Goal: Communication & Community: Participate in discussion

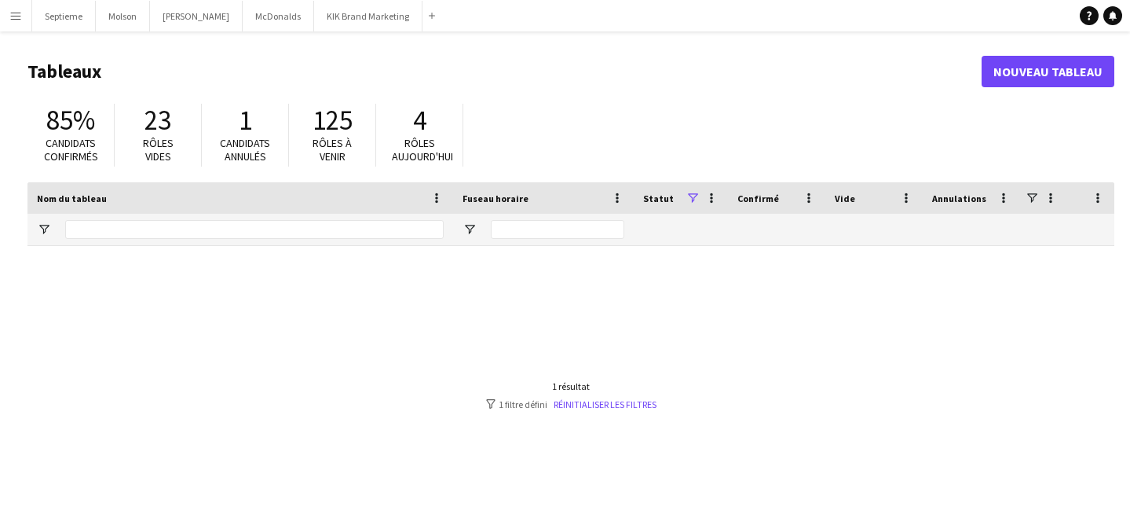
click at [18, 19] on app-icon "Menu" at bounding box center [15, 15] width 13 height 13
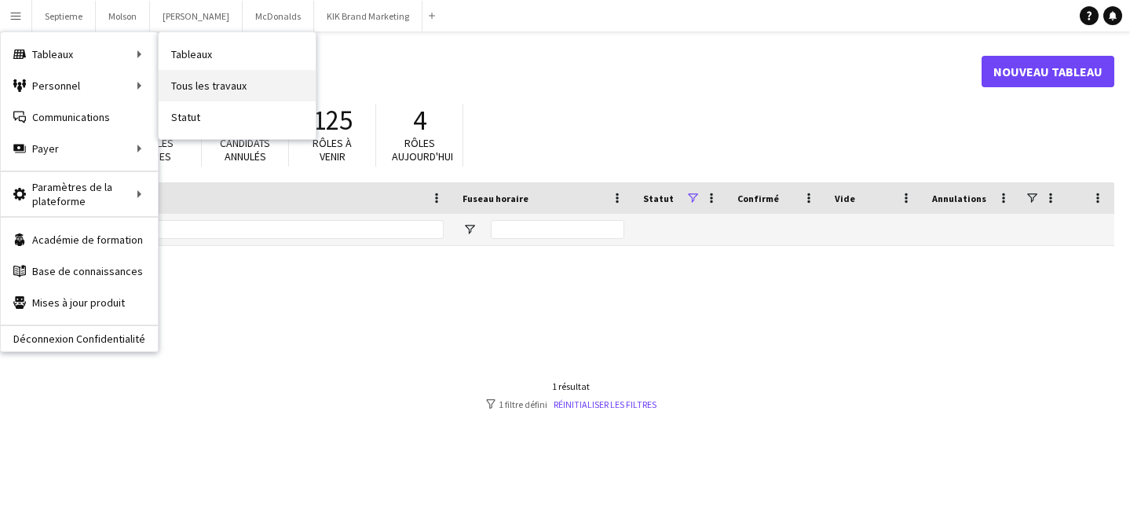
click at [202, 79] on link "Tous les travaux" at bounding box center [237, 85] width 157 height 31
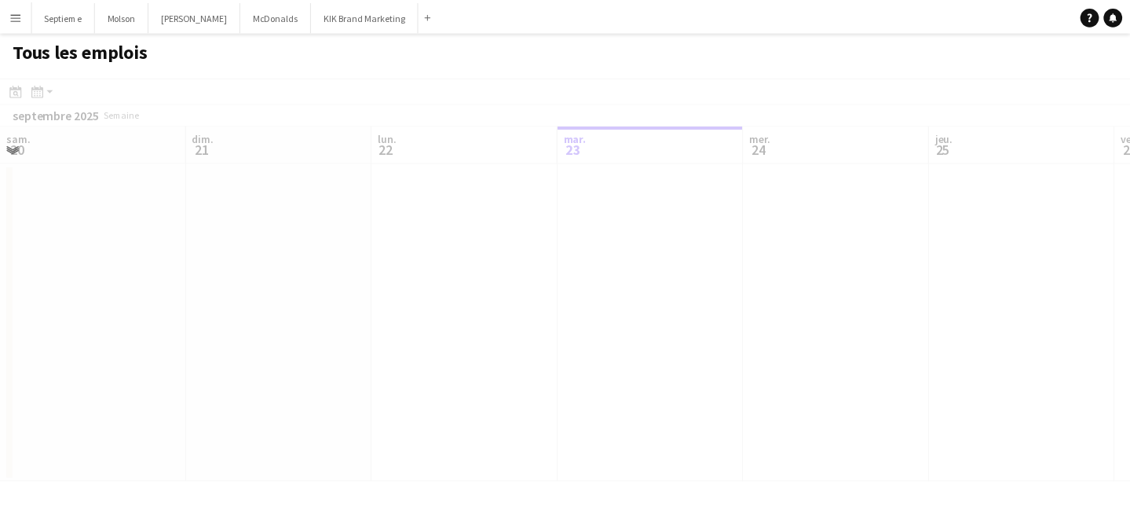
scroll to position [0, 375]
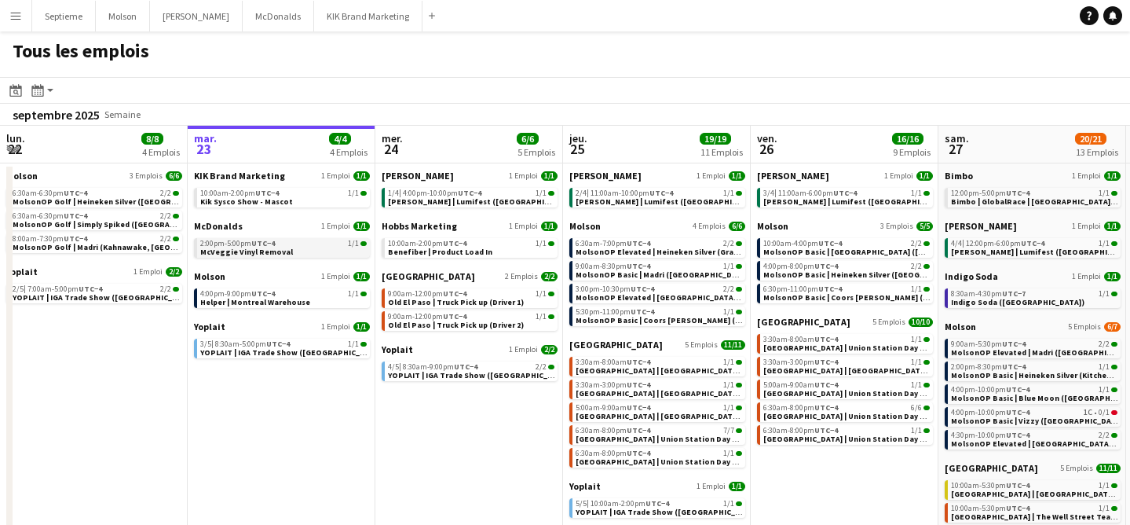
click at [280, 242] on div "2:00pm-5:00pm UTC−4 1/1" at bounding box center [283, 244] width 167 height 8
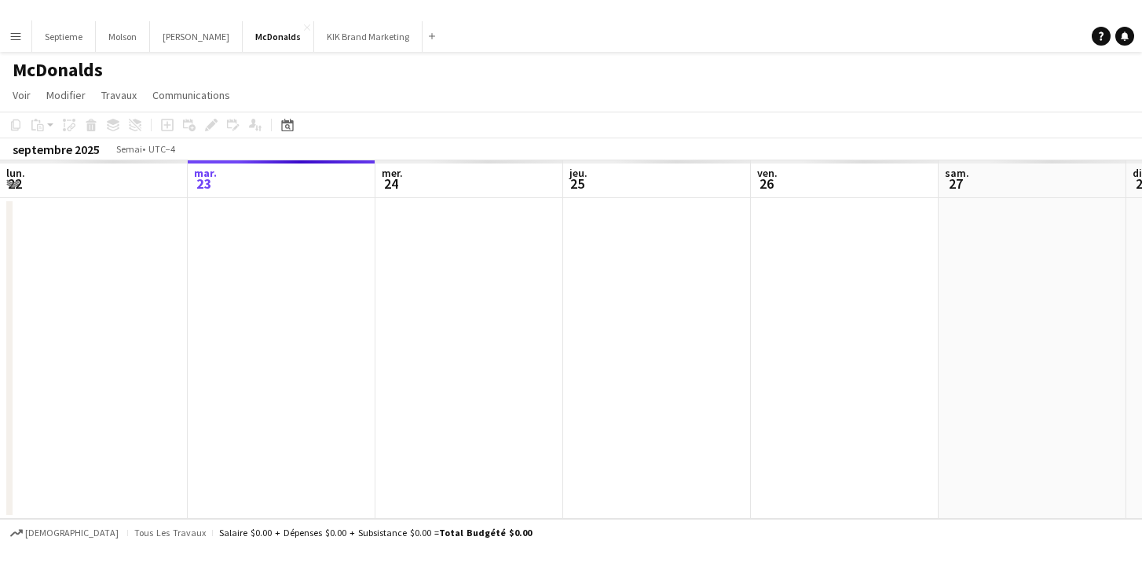
scroll to position [0, 540]
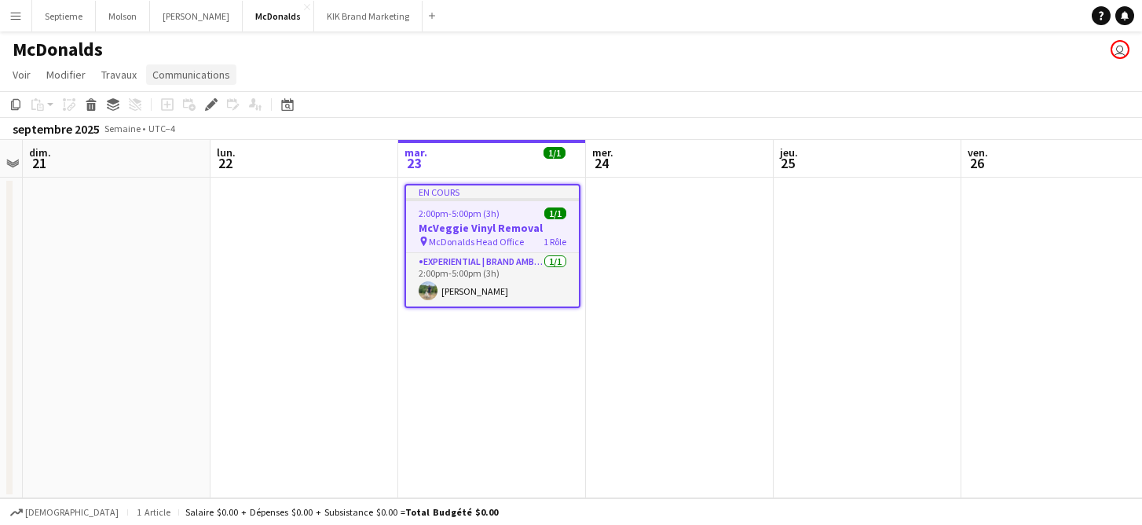
click at [214, 75] on span "Communications" at bounding box center [191, 75] width 78 height 14
click at [222, 136] on link "Créer un chat" at bounding box center [224, 141] width 157 height 33
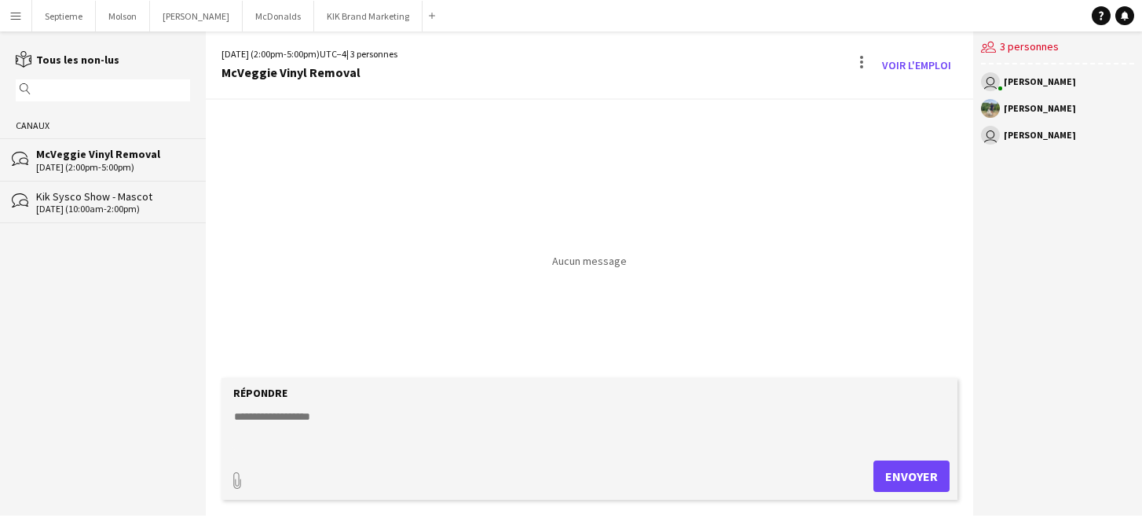
click at [338, 421] on textarea at bounding box center [592, 428] width 721 height 41
type textarea "**********"
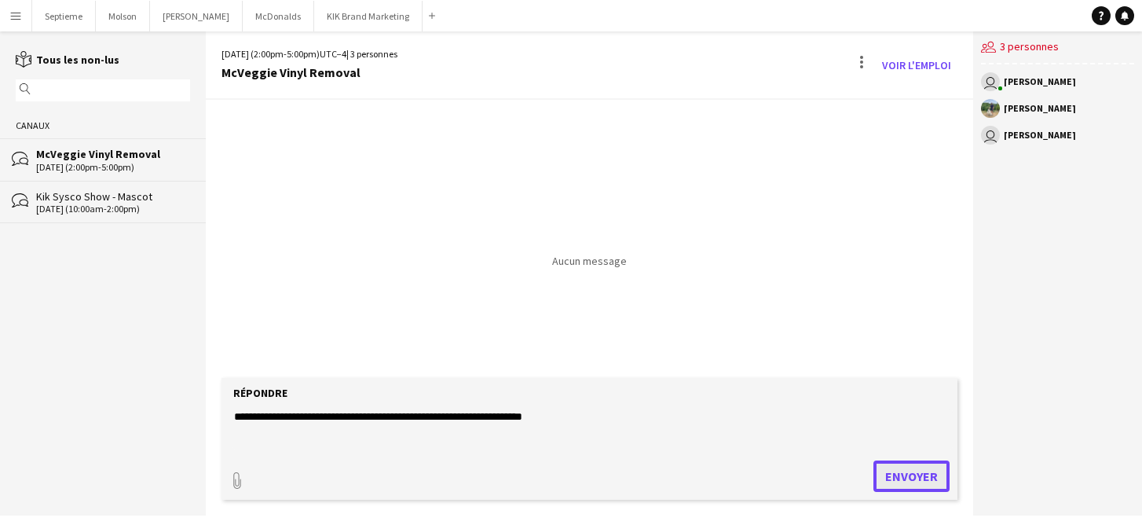
click at [921, 474] on button "Envoyer" at bounding box center [911, 475] width 76 height 31
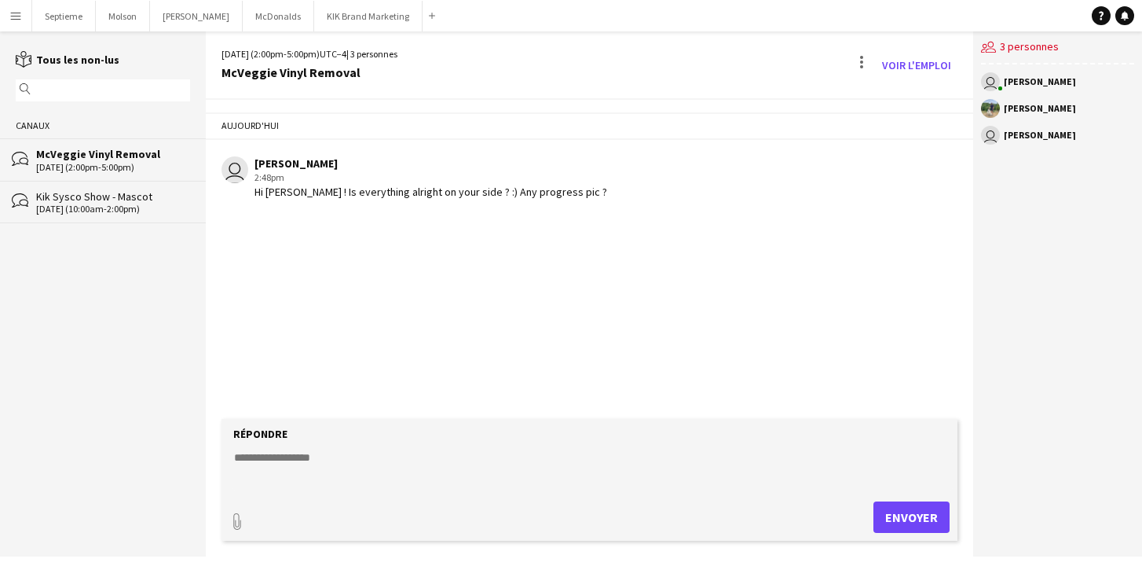
click at [280, 470] on textarea at bounding box center [592, 469] width 721 height 41
click at [123, 203] on div "[DATE] (10:00am-2:00pm)" at bounding box center [113, 208] width 154 height 11
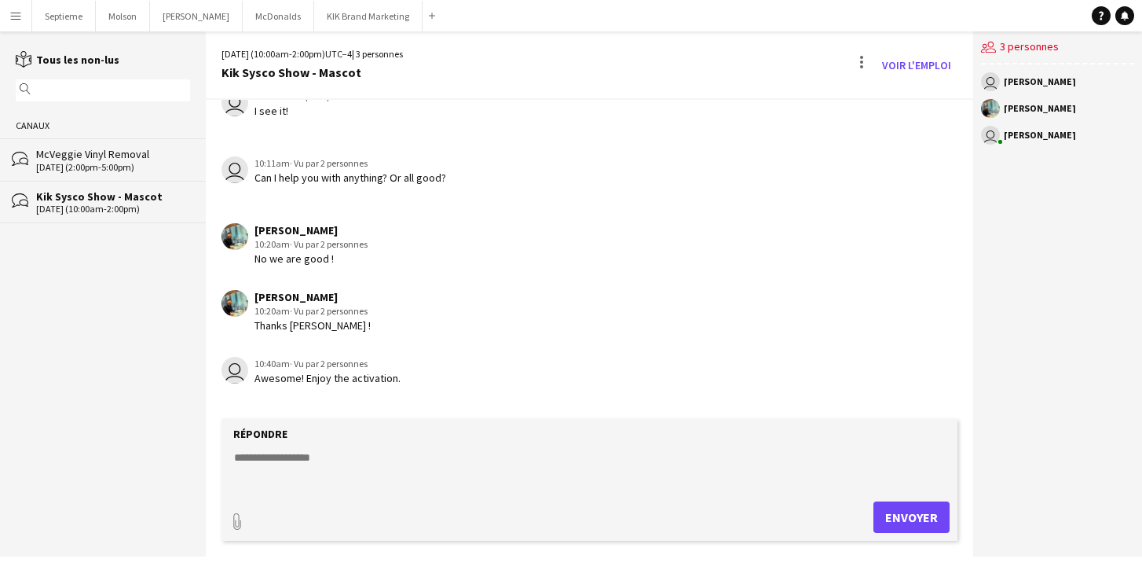
scroll to position [416, 0]
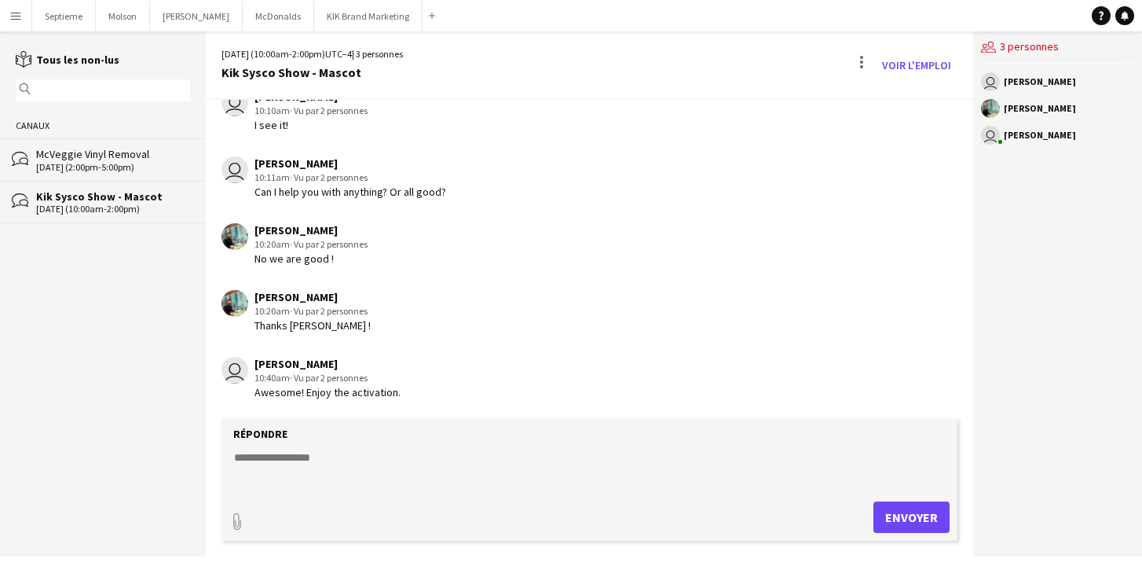
click at [111, 148] on div "McVeggie Vinyl Removal" at bounding box center [113, 154] width 154 height 14
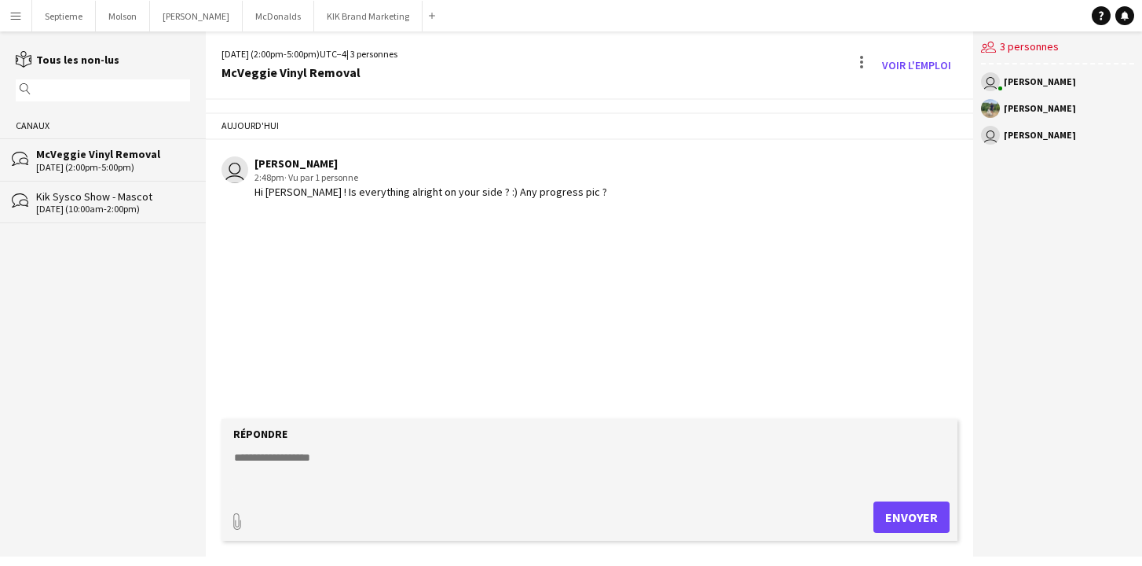
click at [287, 457] on textarea at bounding box center [592, 469] width 721 height 41
click at [311, 70] on div "McVeggie Vinyl Removal" at bounding box center [309, 72] width 176 height 14
click at [331, 197] on div "Hi Jonathan ! Is everything alright on your side ? :) Any progress pic ?" at bounding box center [430, 192] width 353 height 14
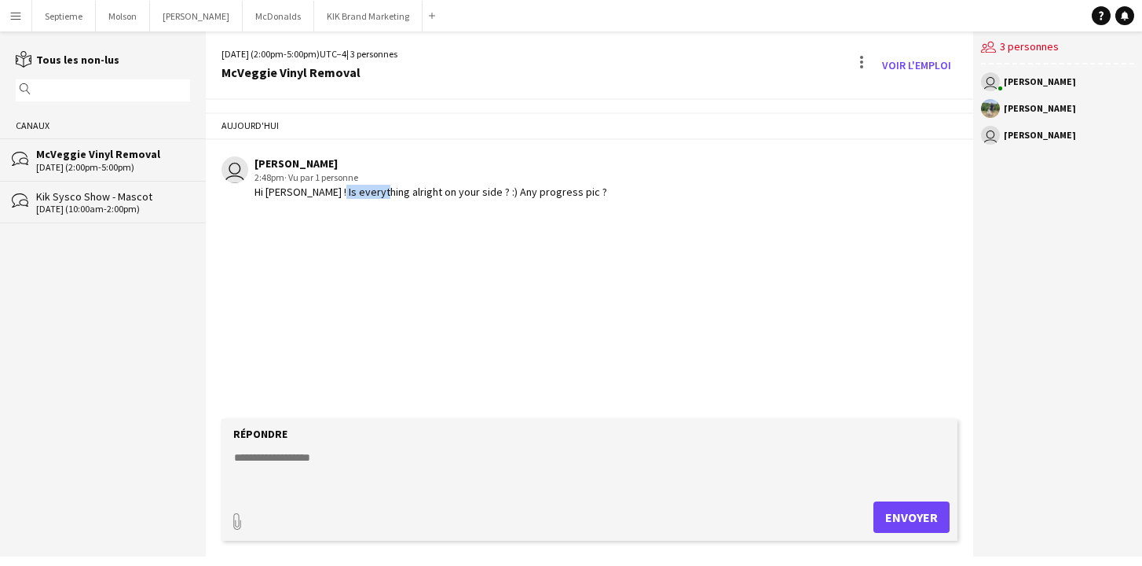
click at [331, 197] on div "Hi Jonathan ! Is everything alright on your side ? :) Any progress pic ?" at bounding box center [430, 192] width 353 height 14
drag, startPoint x: 264, startPoint y: 177, endPoint x: 273, endPoint y: 177, distance: 9.4
click at [273, 177] on div "2:48pm · Vu par 1 personne" at bounding box center [430, 177] width 353 height 14
